Goal: Task Accomplishment & Management: Manage account settings

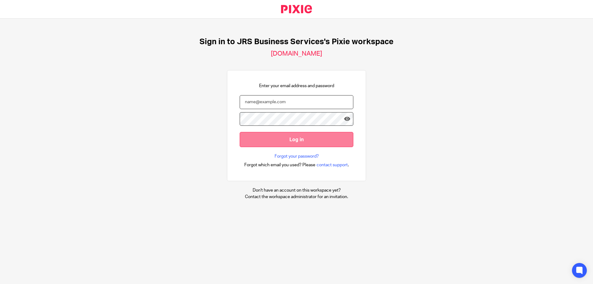
type input "s.williams@jrsbusiness.services"
click at [288, 142] on input "Log in" at bounding box center [297, 139] width 114 height 15
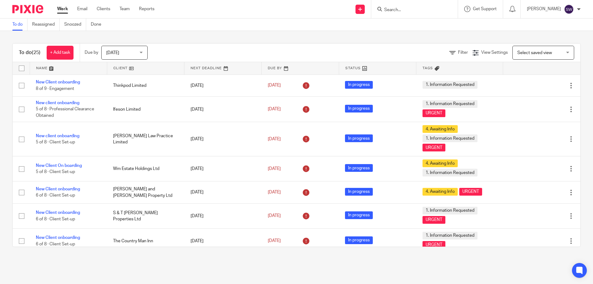
click at [142, 50] on div "Today Today" at bounding box center [124, 53] width 46 height 14
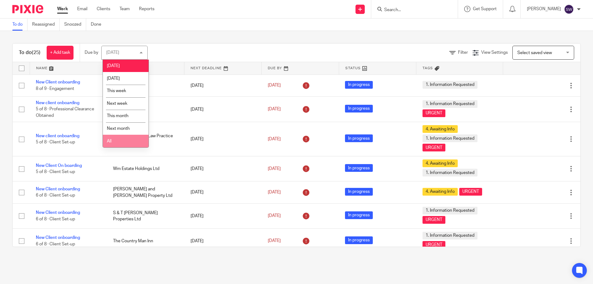
drag, startPoint x: 123, startPoint y: 141, endPoint x: 121, endPoint y: 127, distance: 13.8
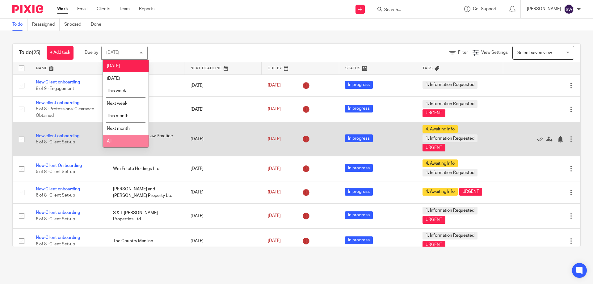
click at [123, 140] on li "All" at bounding box center [126, 141] width 46 height 13
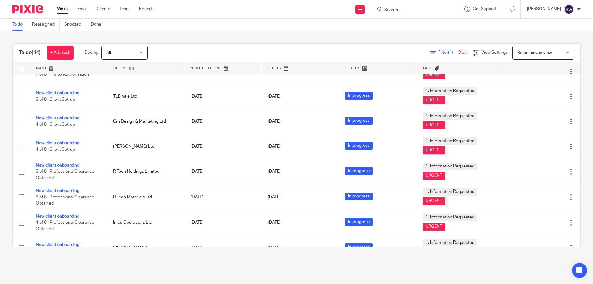
scroll to position [925, 0]
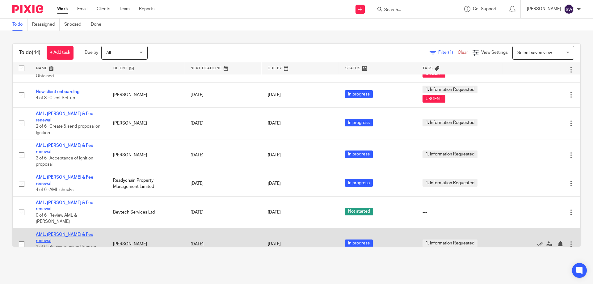
click at [65, 232] on link "AML, [PERSON_NAME] & Fee renewal" at bounding box center [64, 237] width 57 height 11
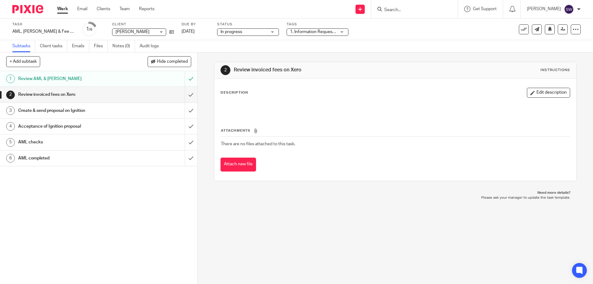
click at [108, 143] on h1 "AML checks" at bounding box center [71, 141] width 107 height 9
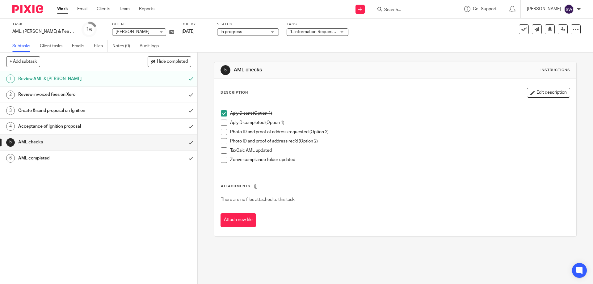
click at [223, 124] on span at bounding box center [224, 123] width 6 height 6
click at [221, 149] on span at bounding box center [224, 150] width 6 height 6
click at [222, 162] on span at bounding box center [224, 160] width 6 height 6
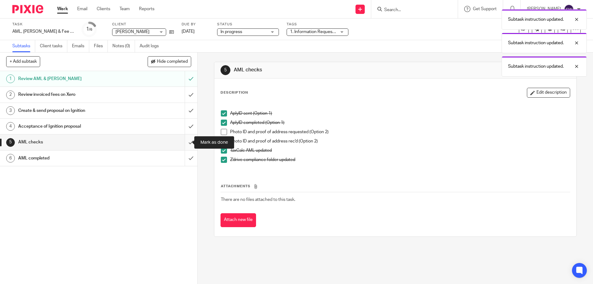
click at [185, 142] on input "submit" at bounding box center [98, 141] width 197 height 15
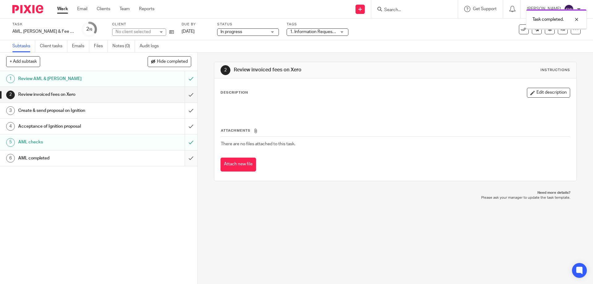
drag, startPoint x: 0, startPoint y: 0, endPoint x: 182, endPoint y: 156, distance: 240.0
click at [182, 156] on input "submit" at bounding box center [98, 157] width 197 height 15
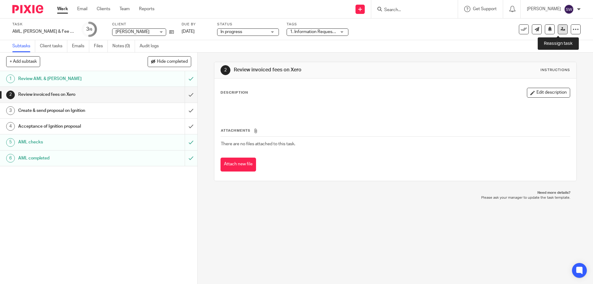
click at [561, 29] on icon at bounding box center [563, 29] width 5 height 5
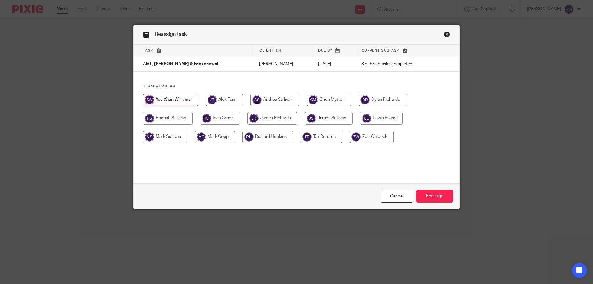
click at [282, 118] on input "radio" at bounding box center [272, 118] width 50 height 12
radio input "true"
click at [438, 197] on input "Reassign" at bounding box center [435, 196] width 37 height 13
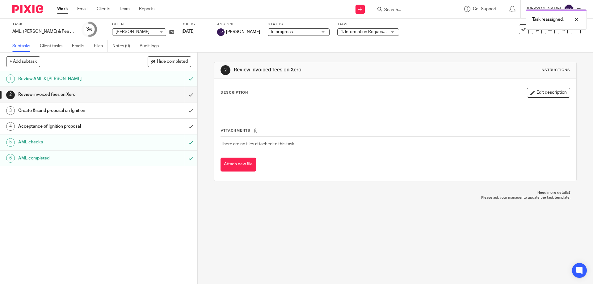
click at [62, 10] on link "Work" at bounding box center [62, 9] width 11 height 6
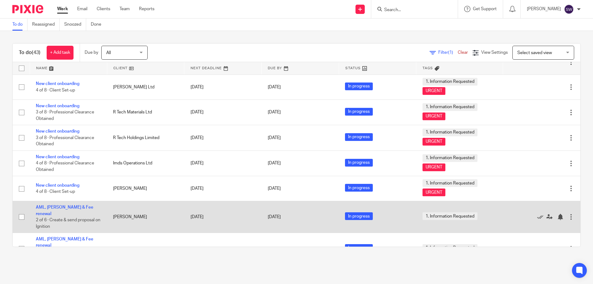
scroll to position [900, 0]
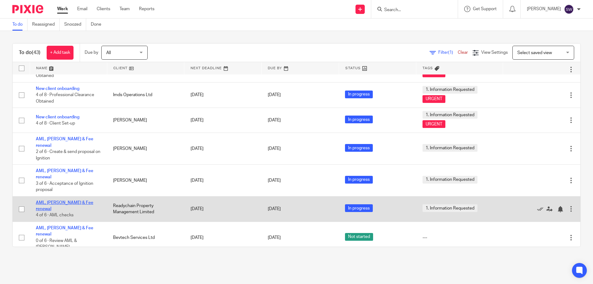
click at [57, 201] on link "AML, [PERSON_NAME] & Fee renewal" at bounding box center [64, 206] width 57 height 11
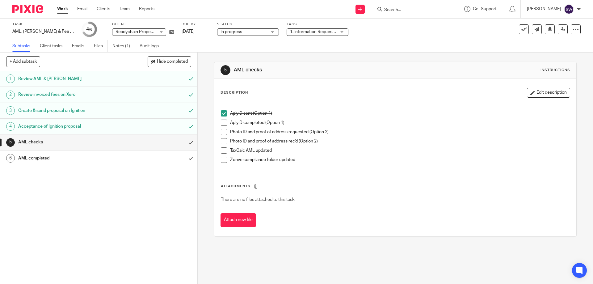
click at [221, 122] on span at bounding box center [224, 123] width 6 height 6
click at [223, 148] on span at bounding box center [224, 150] width 6 height 6
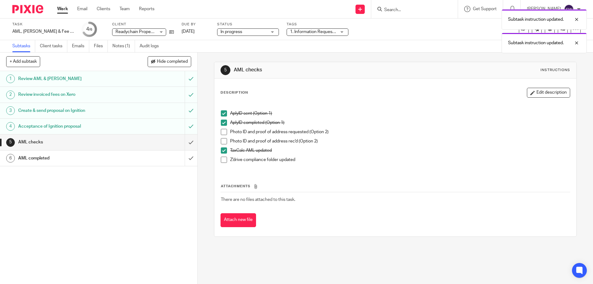
click at [222, 159] on span at bounding box center [224, 160] width 6 height 6
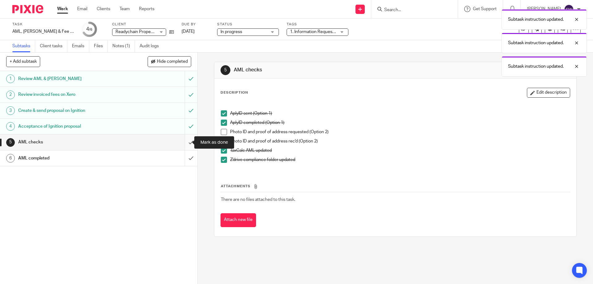
click at [185, 140] on input "submit" at bounding box center [98, 141] width 197 height 15
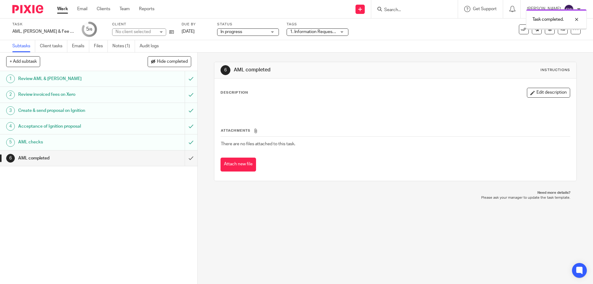
click at [182, 158] on input "submit" at bounding box center [98, 157] width 197 height 15
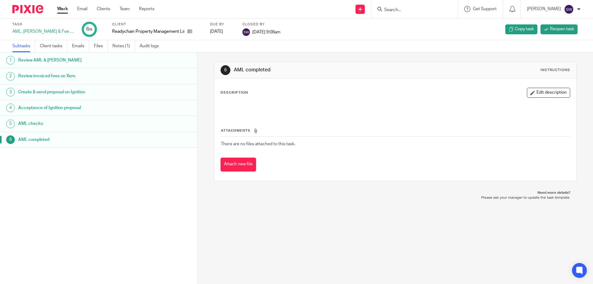
click at [63, 7] on link "Work" at bounding box center [62, 9] width 11 height 6
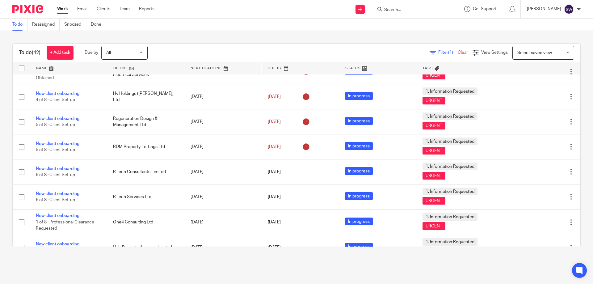
scroll to position [538, 0]
